Goal: Task Accomplishment & Management: Use online tool/utility

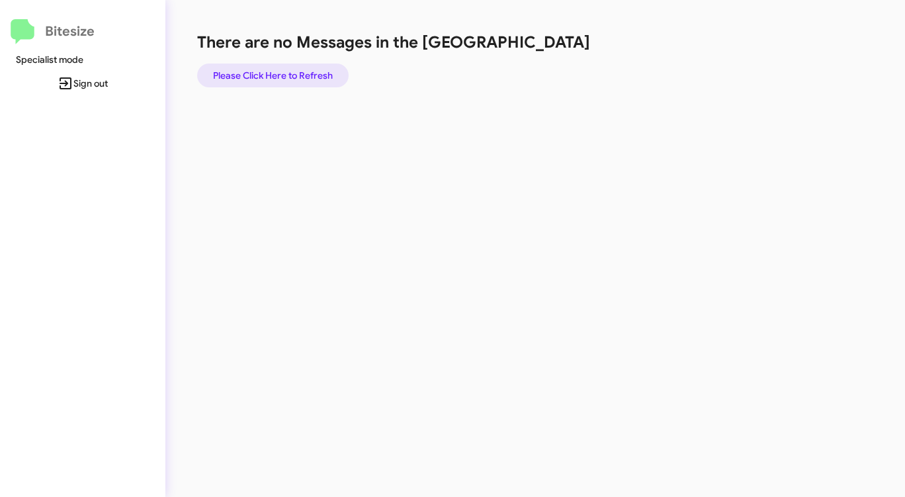
click at [274, 77] on span "Please Click Here to Refresh" at bounding box center [273, 76] width 120 height 24
